Goal: Task Accomplishment & Management: Complete application form

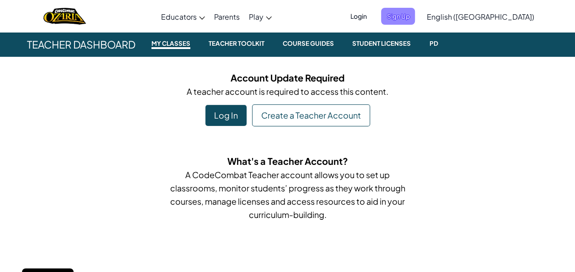
click at [415, 13] on span "Sign Up" at bounding box center [398, 16] width 34 height 17
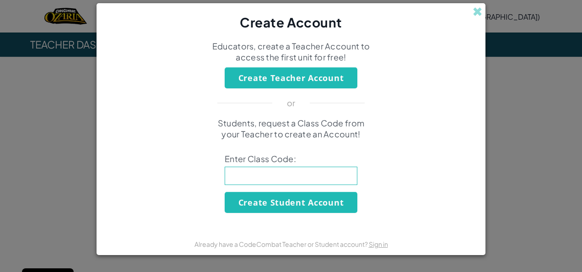
click at [132, 163] on div "Students, request a Class Code from your Teacher to create an Account! Enter Cl…" at bounding box center [291, 164] width 370 height 95
click at [298, 176] on input at bounding box center [290, 175] width 133 height 18
type input "HappyIdeaSick"
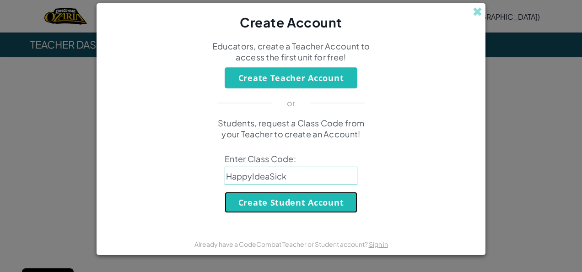
click at [334, 202] on button "Create Student Account" at bounding box center [290, 202] width 133 height 21
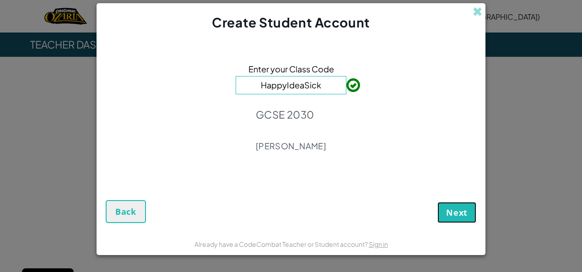
click at [454, 211] on span "Next" at bounding box center [456, 212] width 21 height 11
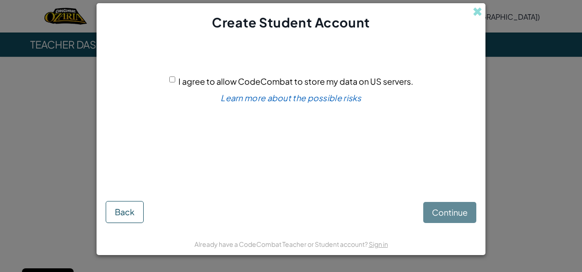
click at [171, 79] on input "I agree to allow CodeCombat to store my data on US servers." at bounding box center [172, 79] width 6 height 6
checkbox input "true"
click at [439, 208] on span "Continue" at bounding box center [450, 212] width 36 height 11
